Goal: Information Seeking & Learning: Check status

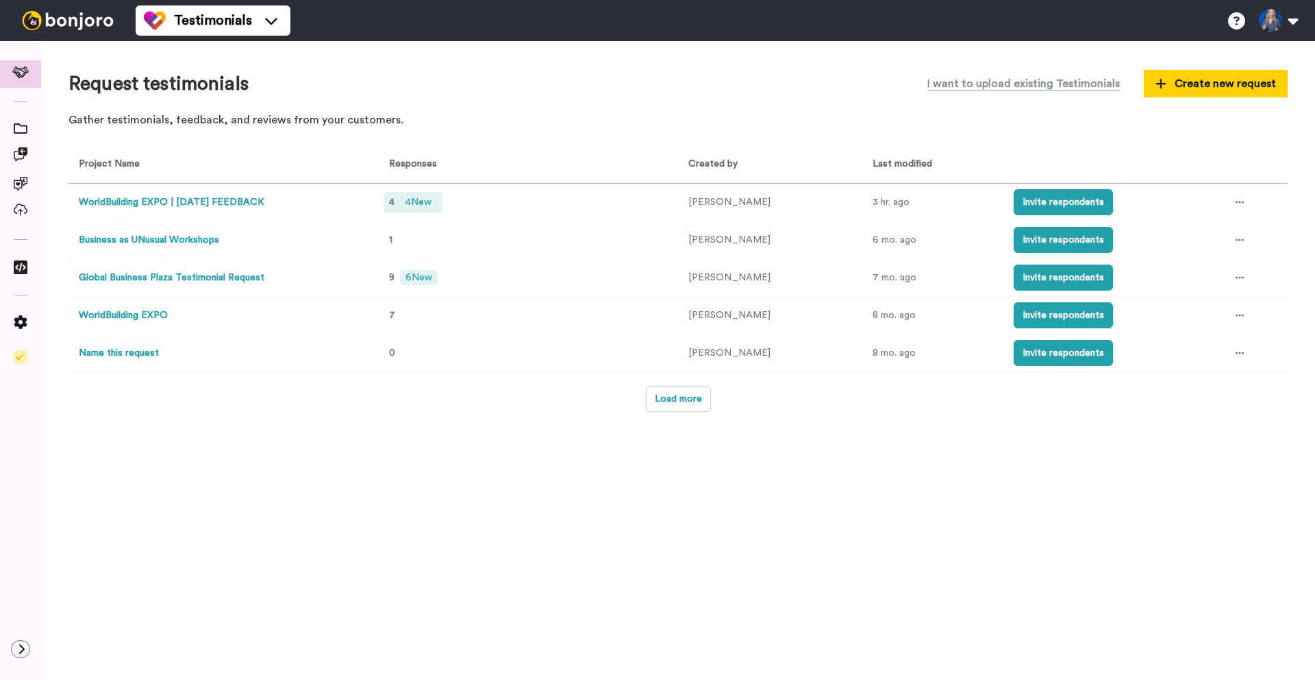
click at [432, 203] on span "4 New" at bounding box center [418, 202] width 37 height 15
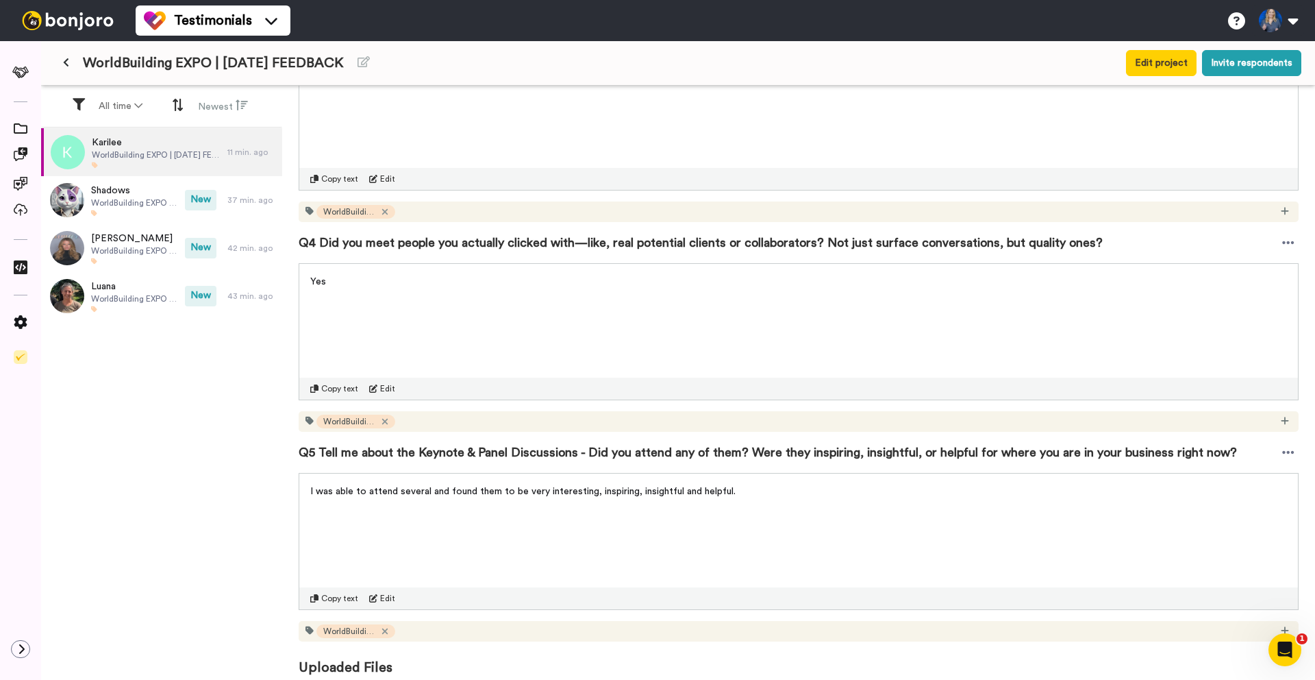
scroll to position [698, 0]
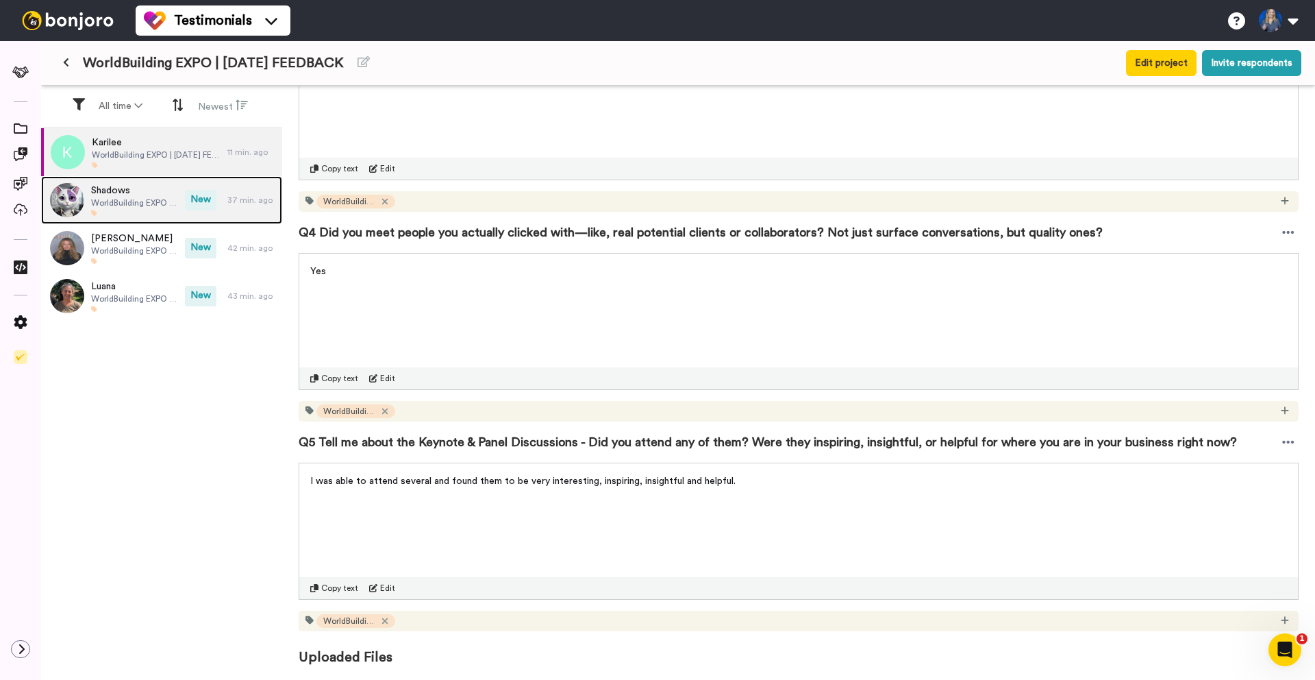
click at [145, 194] on span "Shadows" at bounding box center [134, 191] width 87 height 14
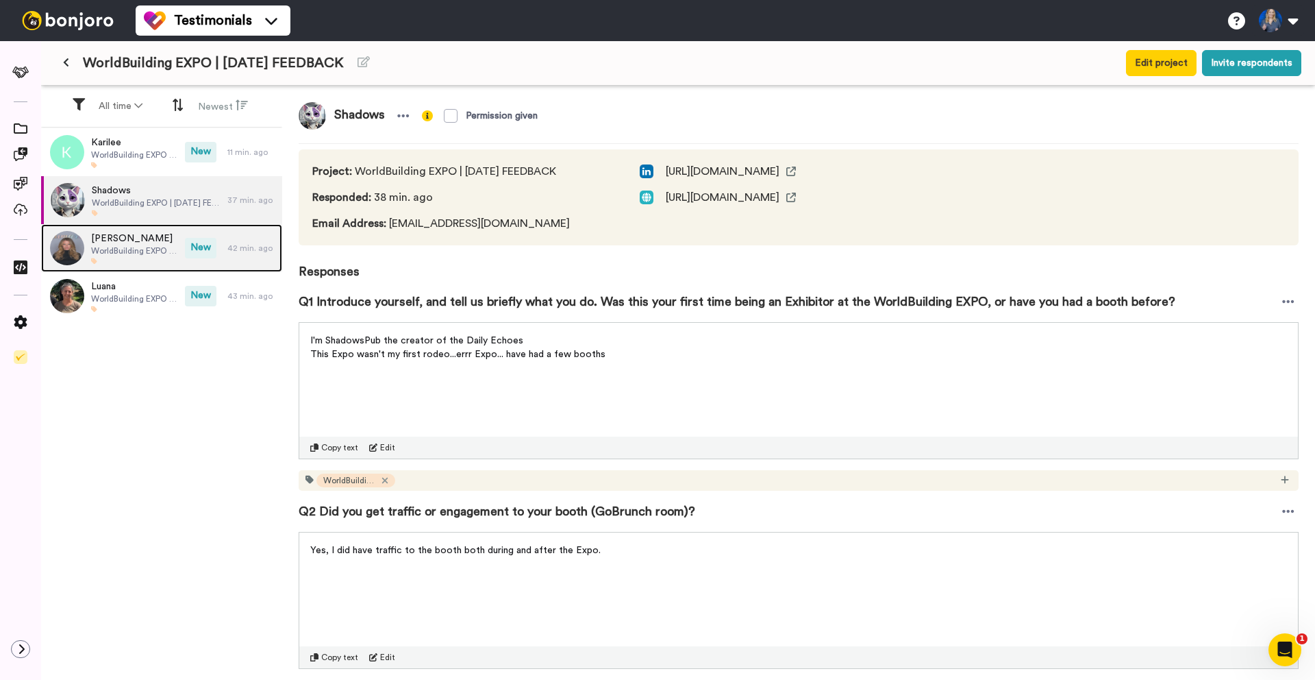
click at [142, 229] on div "[PERSON_NAME] WorldBuilding EXPO | [DATE] FEEDBACK" at bounding box center [113, 248] width 144 height 48
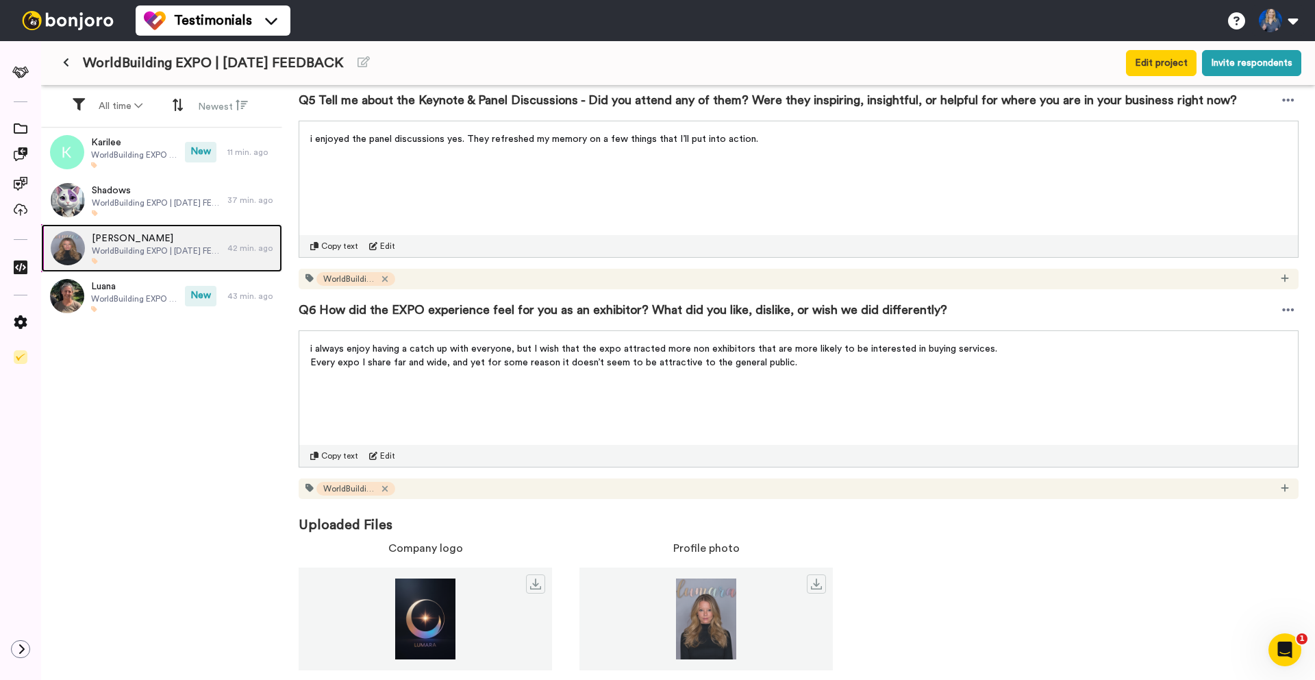
scroll to position [1049, 0]
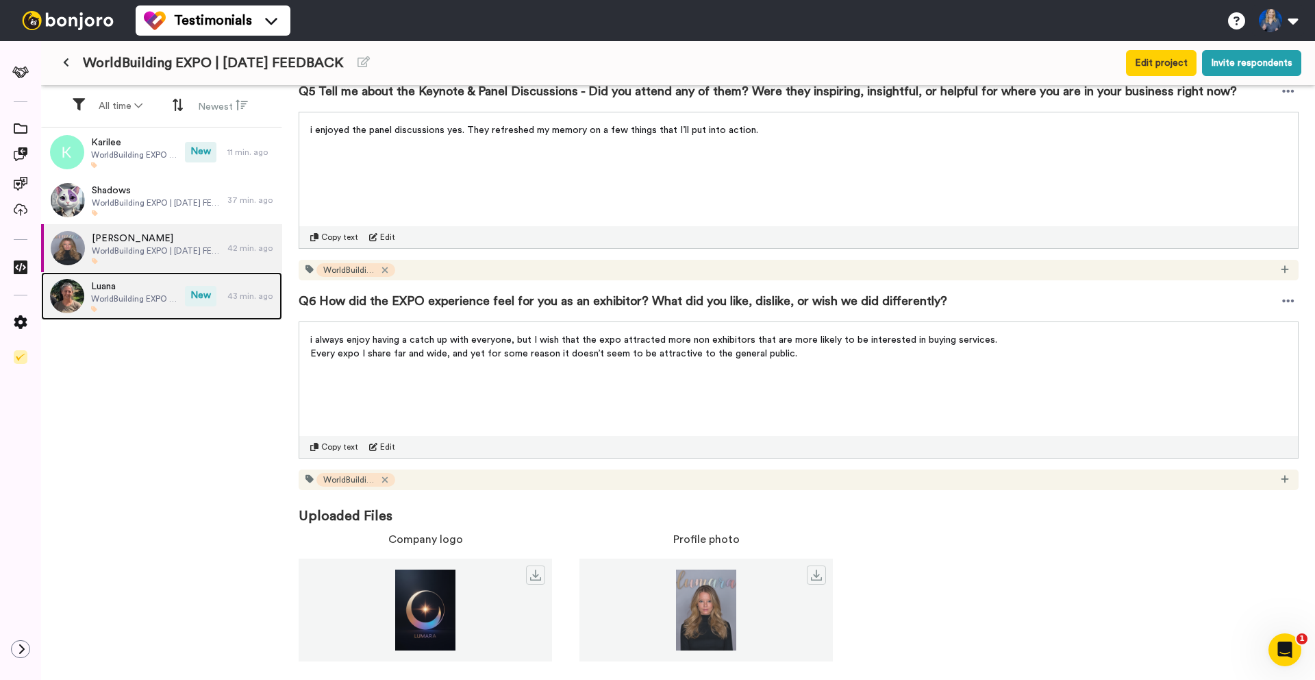
click at [158, 287] on span "Luana" at bounding box center [134, 286] width 87 height 14
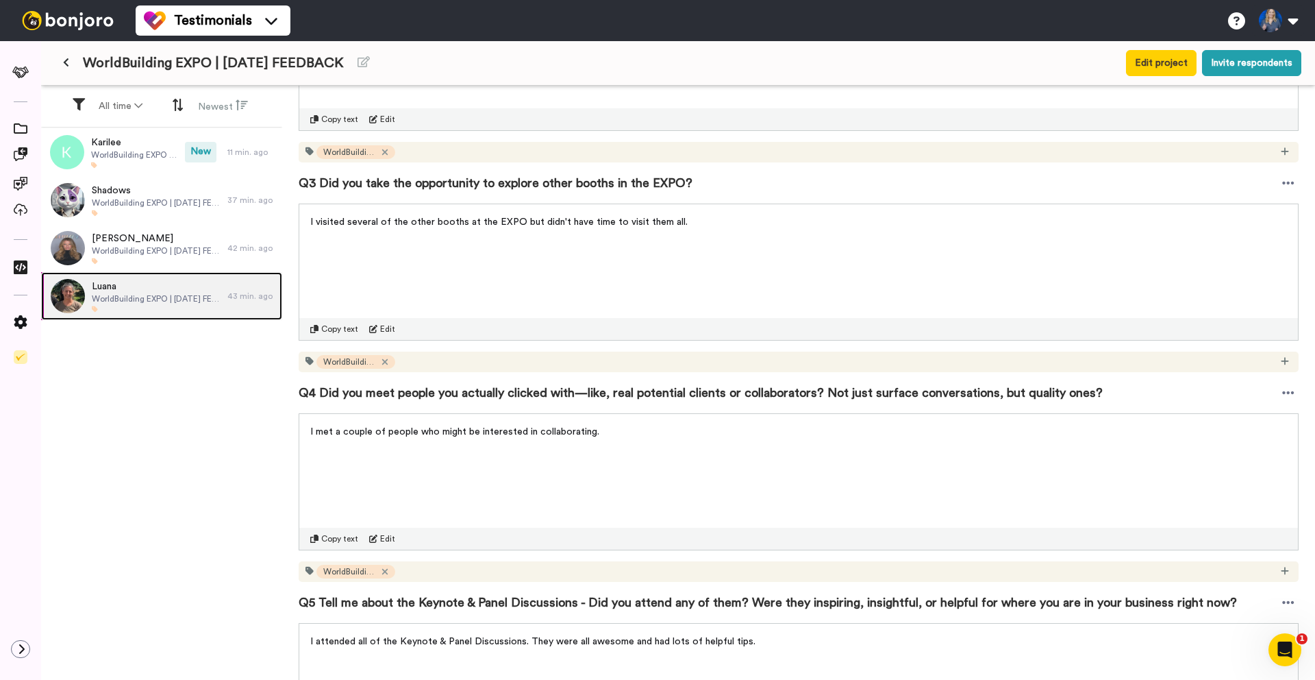
scroll to position [908, 0]
